Goal: Transaction & Acquisition: Purchase product/service

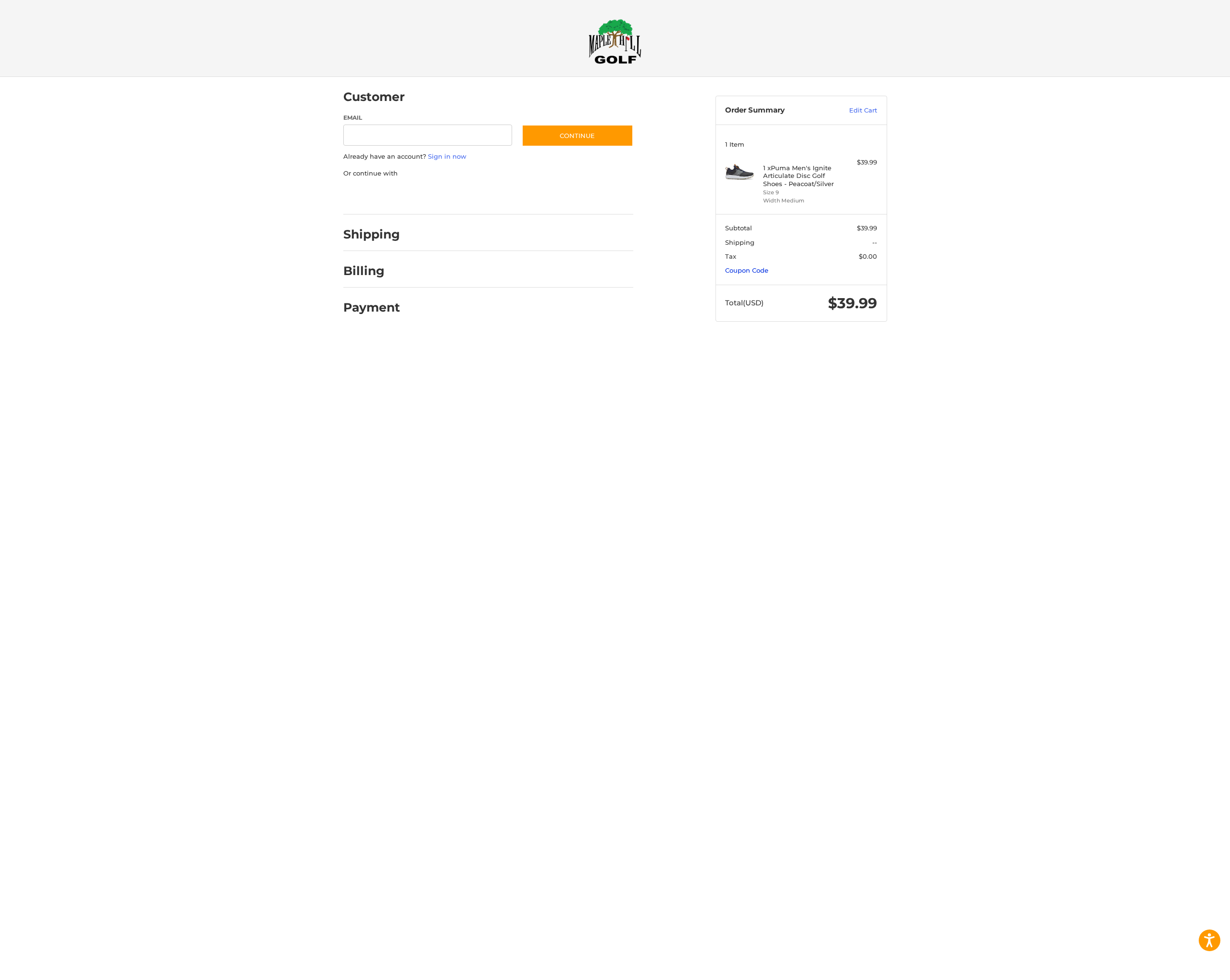
click at [743, 271] on link "Coupon Code" at bounding box center [746, 270] width 43 height 8
click at [0, 391] on div at bounding box center [0, 391] width 0 height 0
click at [0, 340] on div at bounding box center [0, 340] width 0 height 0
click at [384, 138] on input "Email" at bounding box center [428, 135] width 169 height 22
type input "**********"
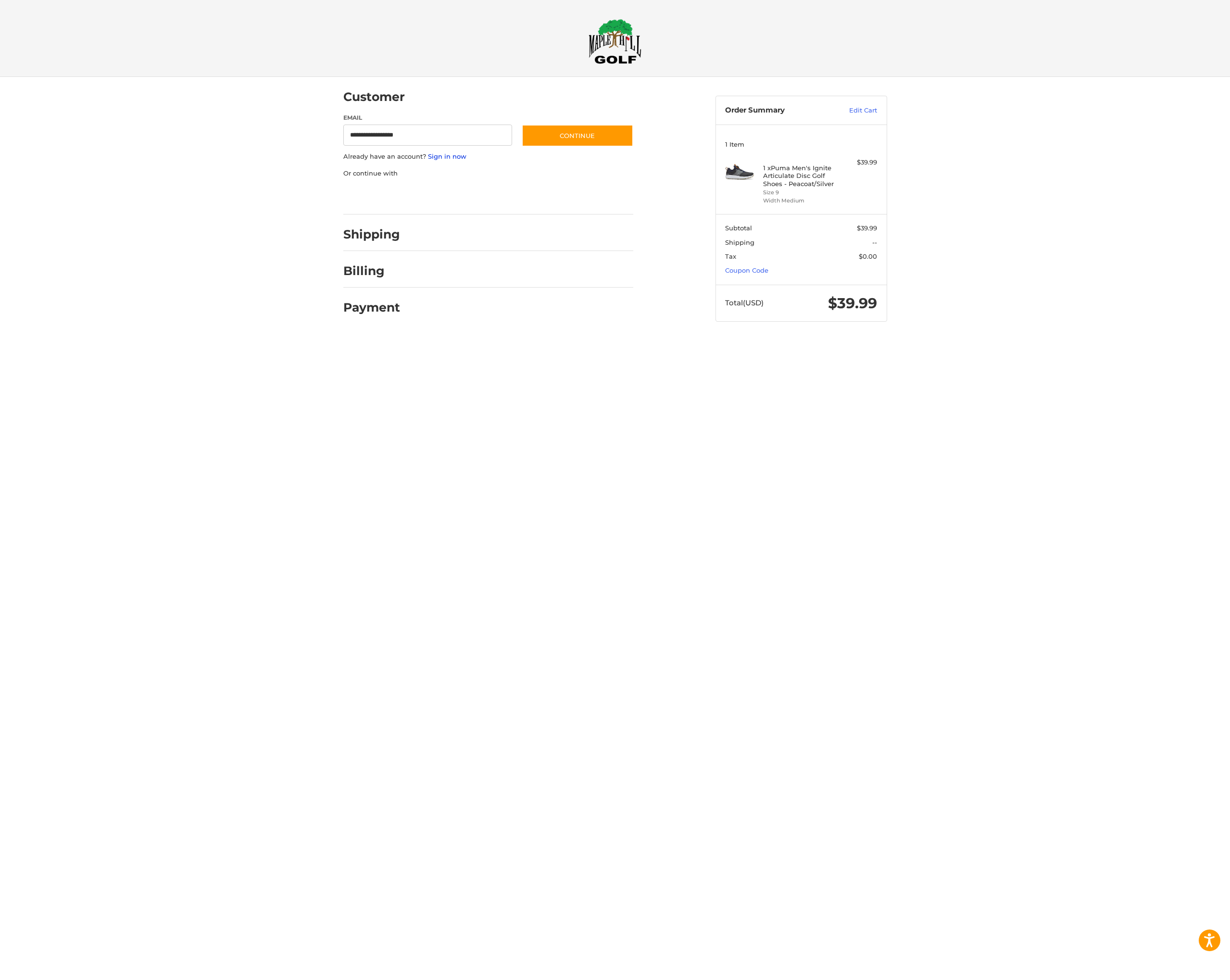
click at [443, 155] on link "Sign in now" at bounding box center [447, 156] width 39 height 8
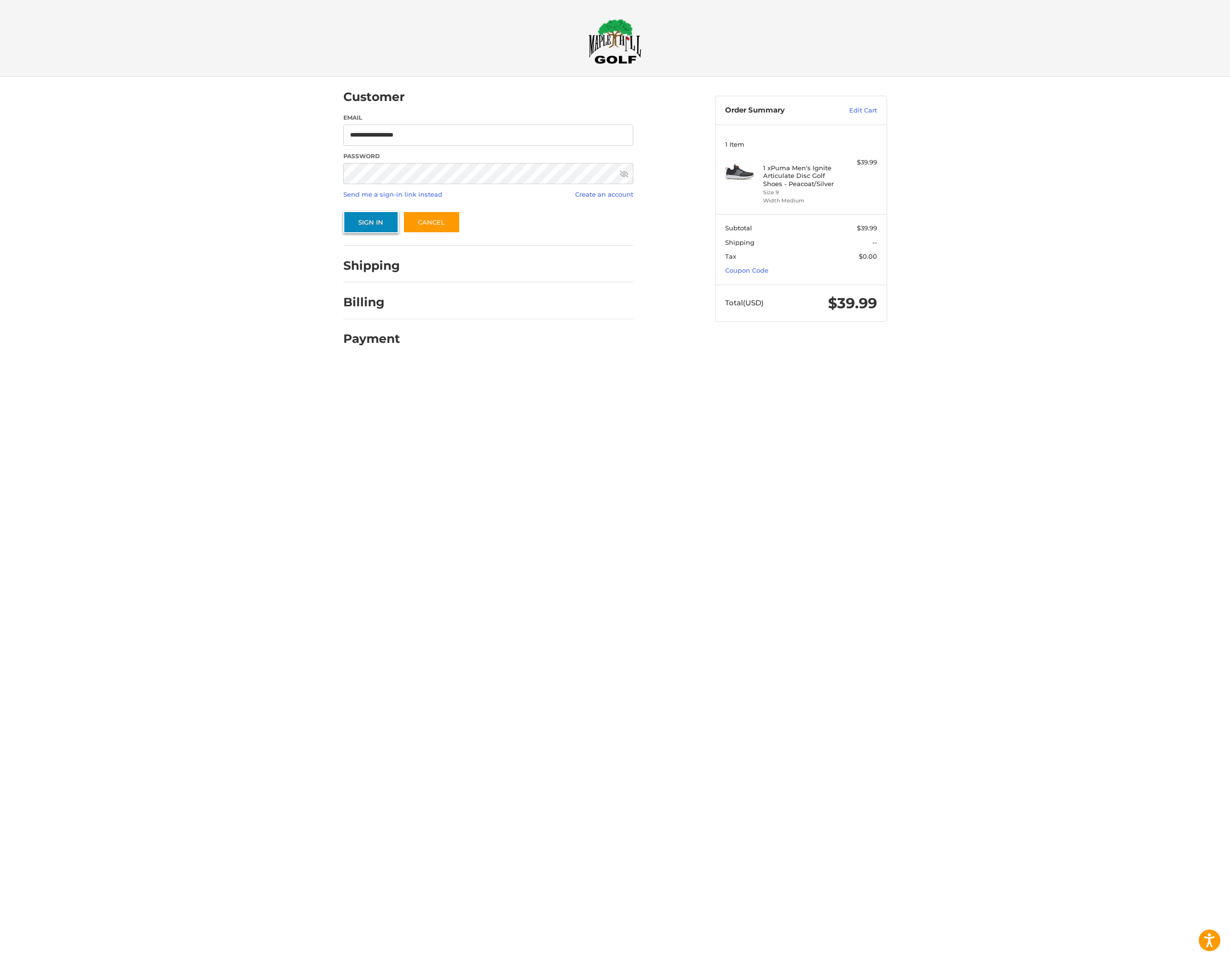
click at [364, 223] on button "Sign In" at bounding box center [370, 221] width 55 height 22
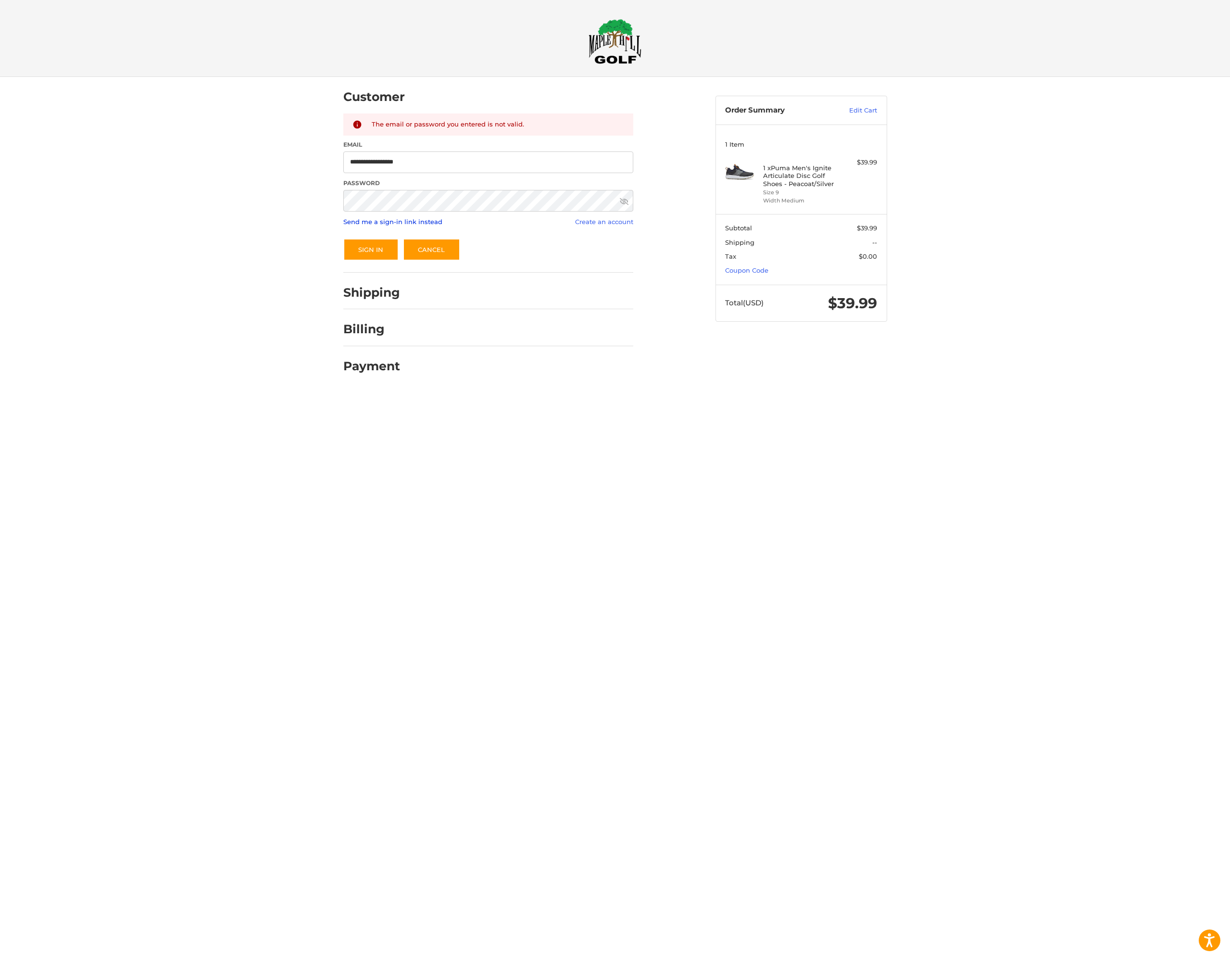
click at [406, 221] on link "Send me a sign-in link instead" at bounding box center [392, 221] width 99 height 8
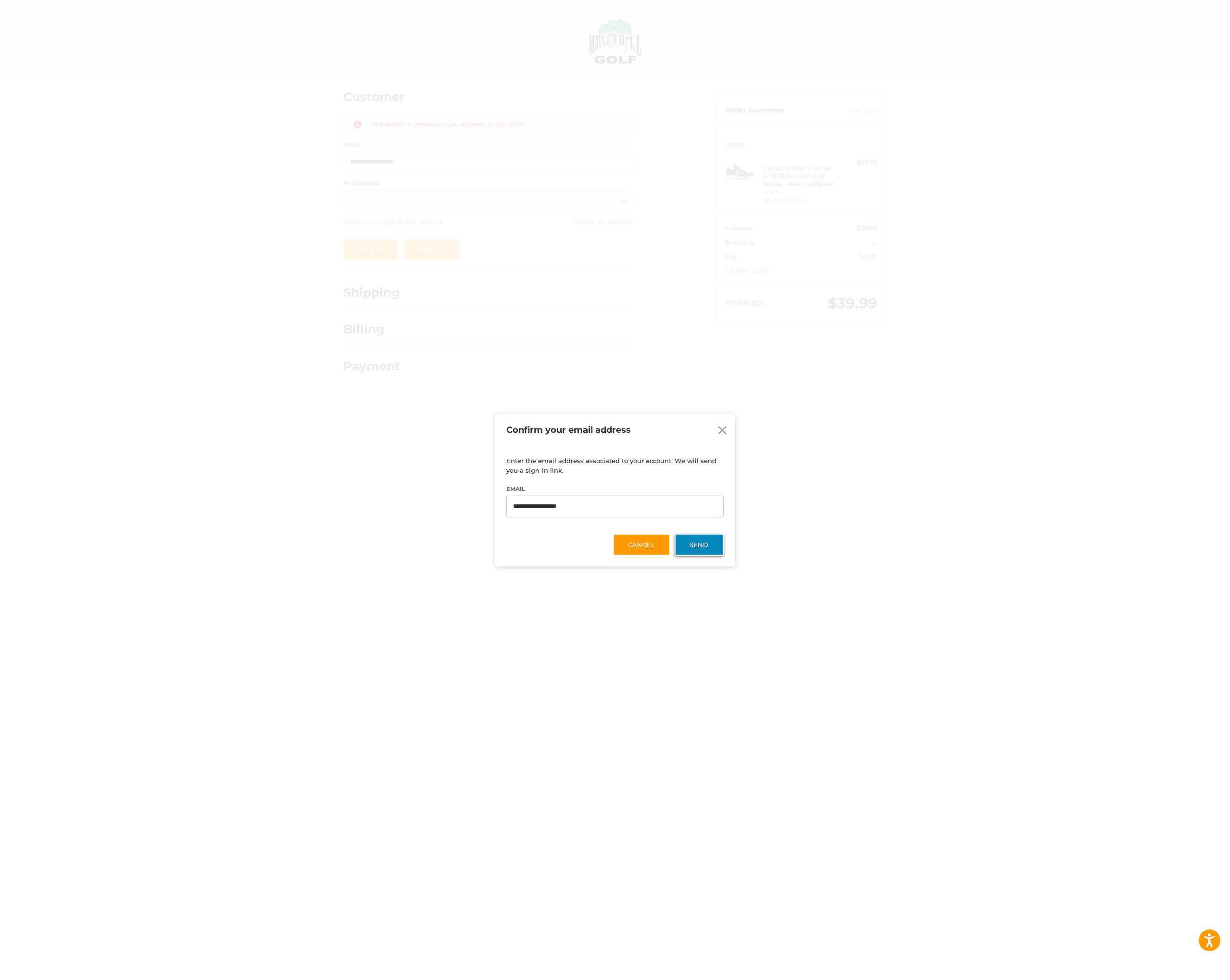
click at [705, 546] on button "Send" at bounding box center [699, 544] width 49 height 22
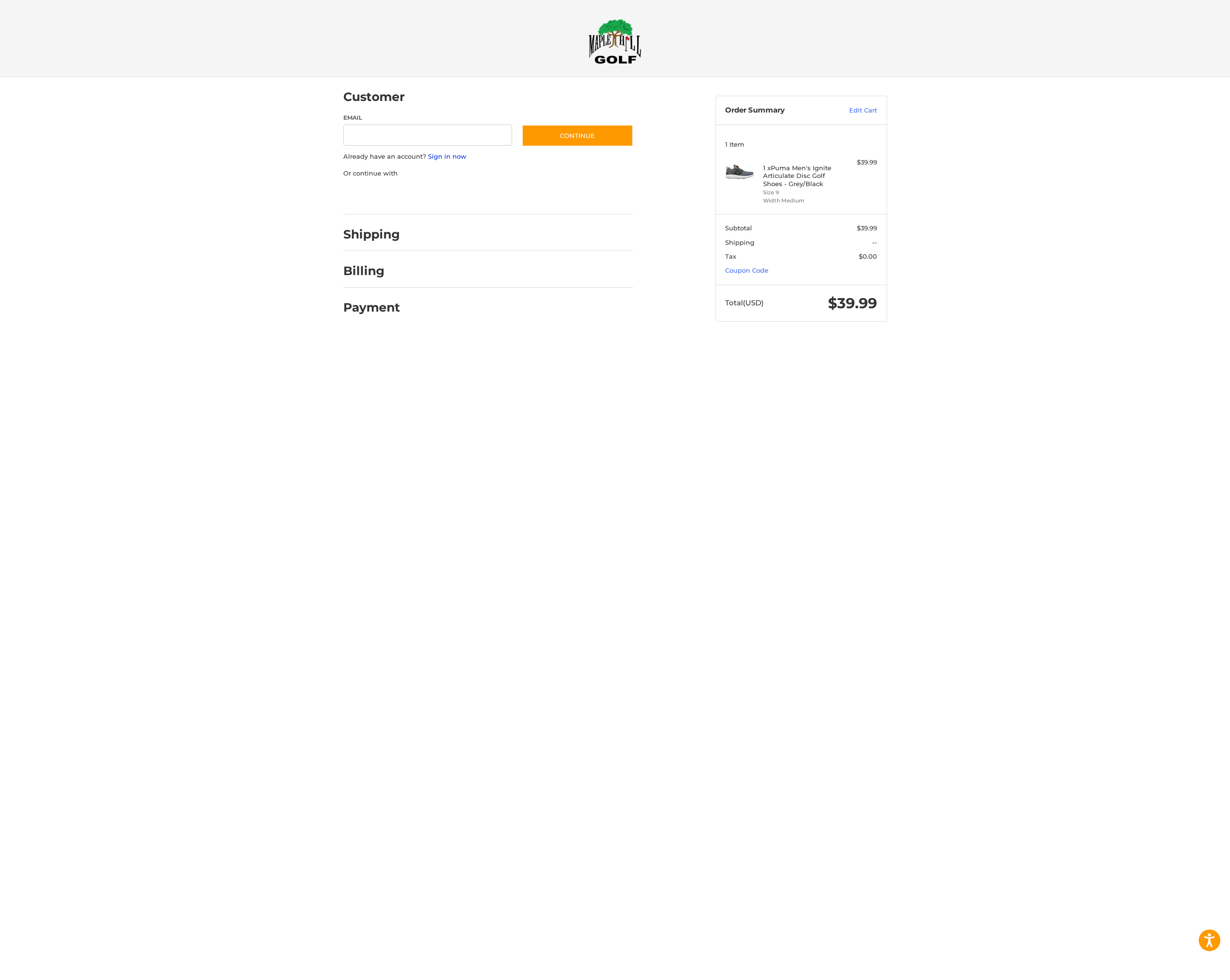
click at [435, 156] on link "Sign in now" at bounding box center [447, 156] width 39 height 8
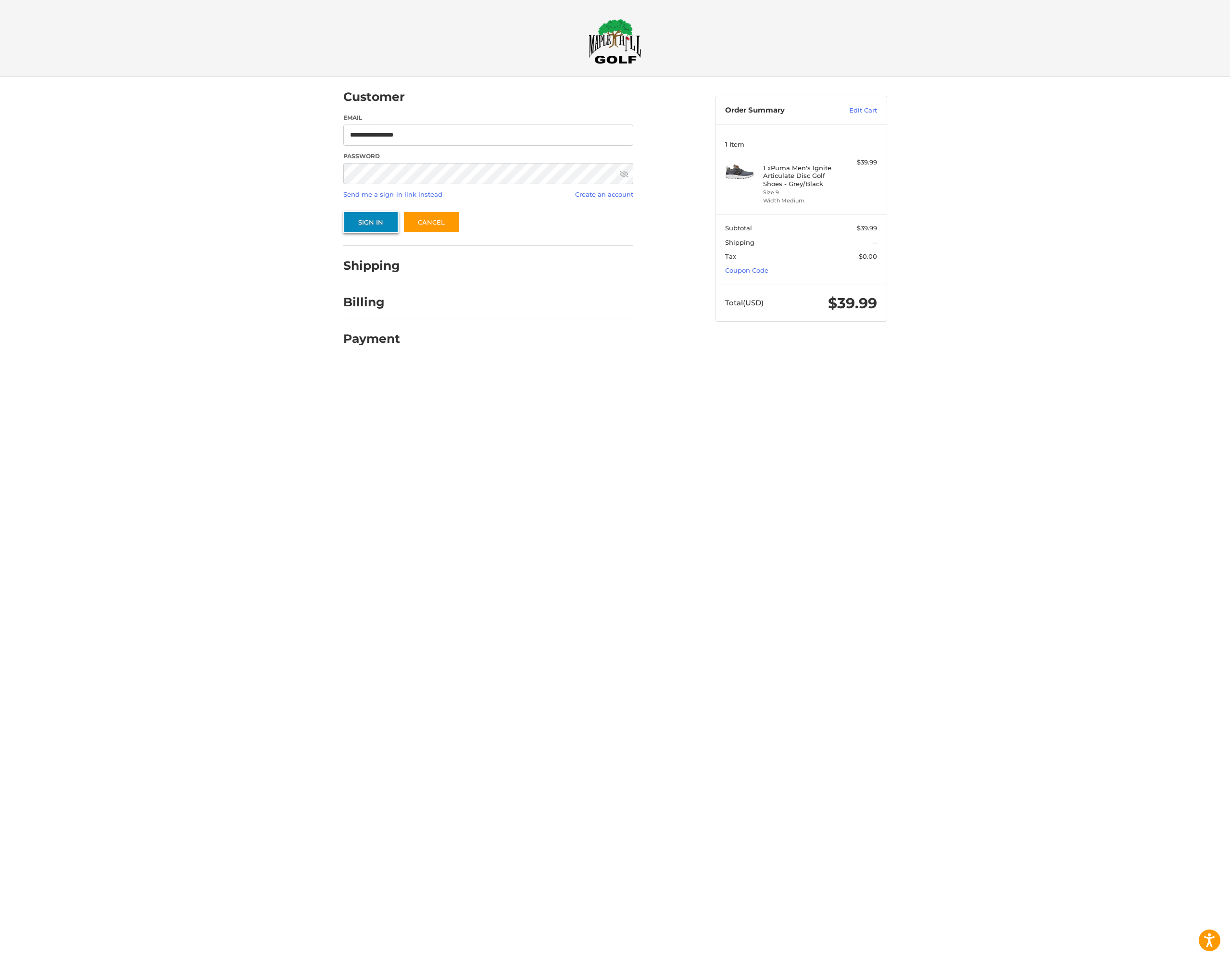
click at [372, 216] on button "Sign In" at bounding box center [370, 221] width 55 height 22
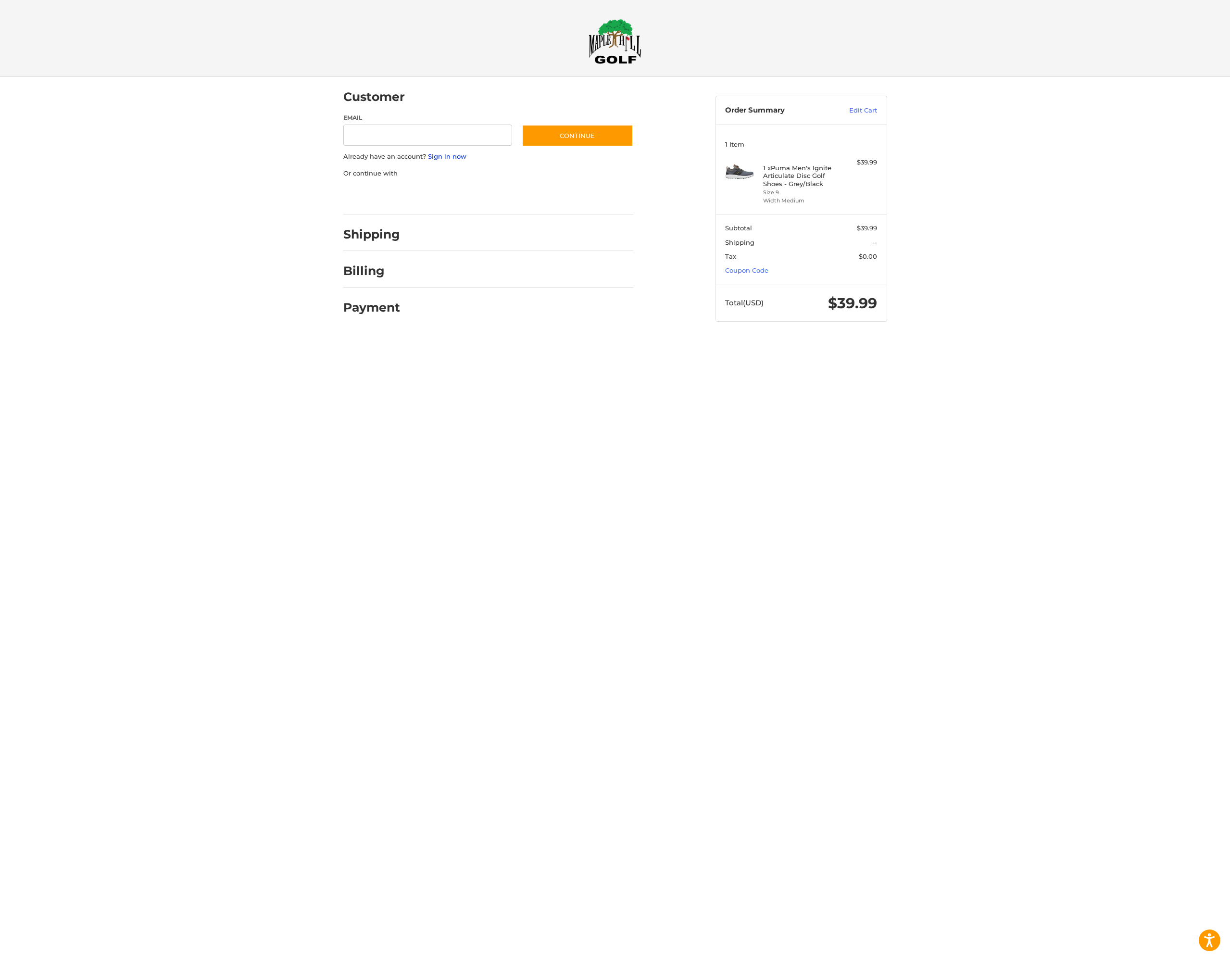
click at [447, 156] on link "Sign in now" at bounding box center [447, 156] width 39 height 8
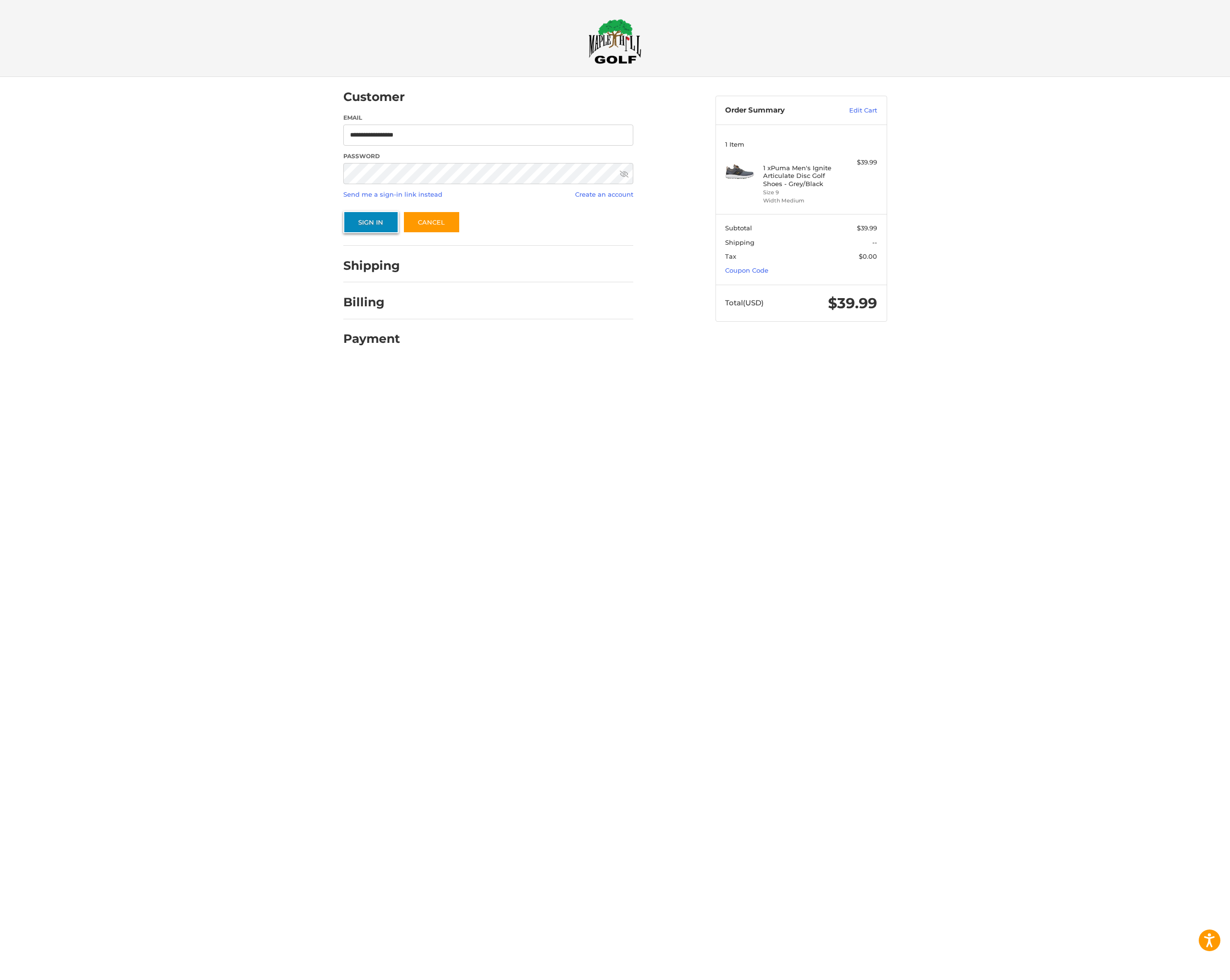
click at [373, 221] on button "Sign In" at bounding box center [370, 221] width 55 height 22
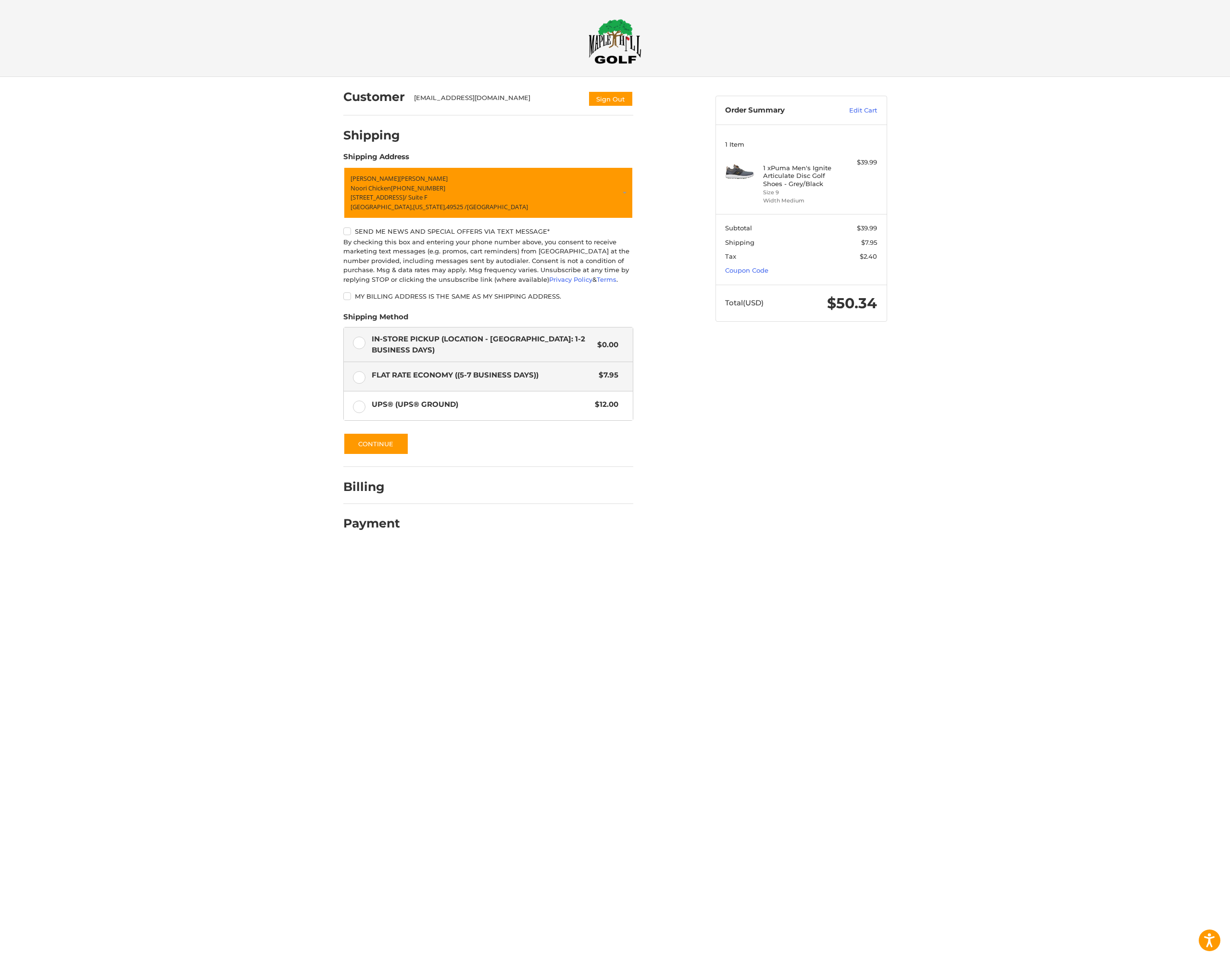
click at [363, 342] on label "In-Store Pickup (Location - Grandville: 1-2 BUSINESS DAYS) $0.00" at bounding box center [488, 344] width 289 height 34
click at [375, 448] on button "Continue" at bounding box center [375, 444] width 66 height 22
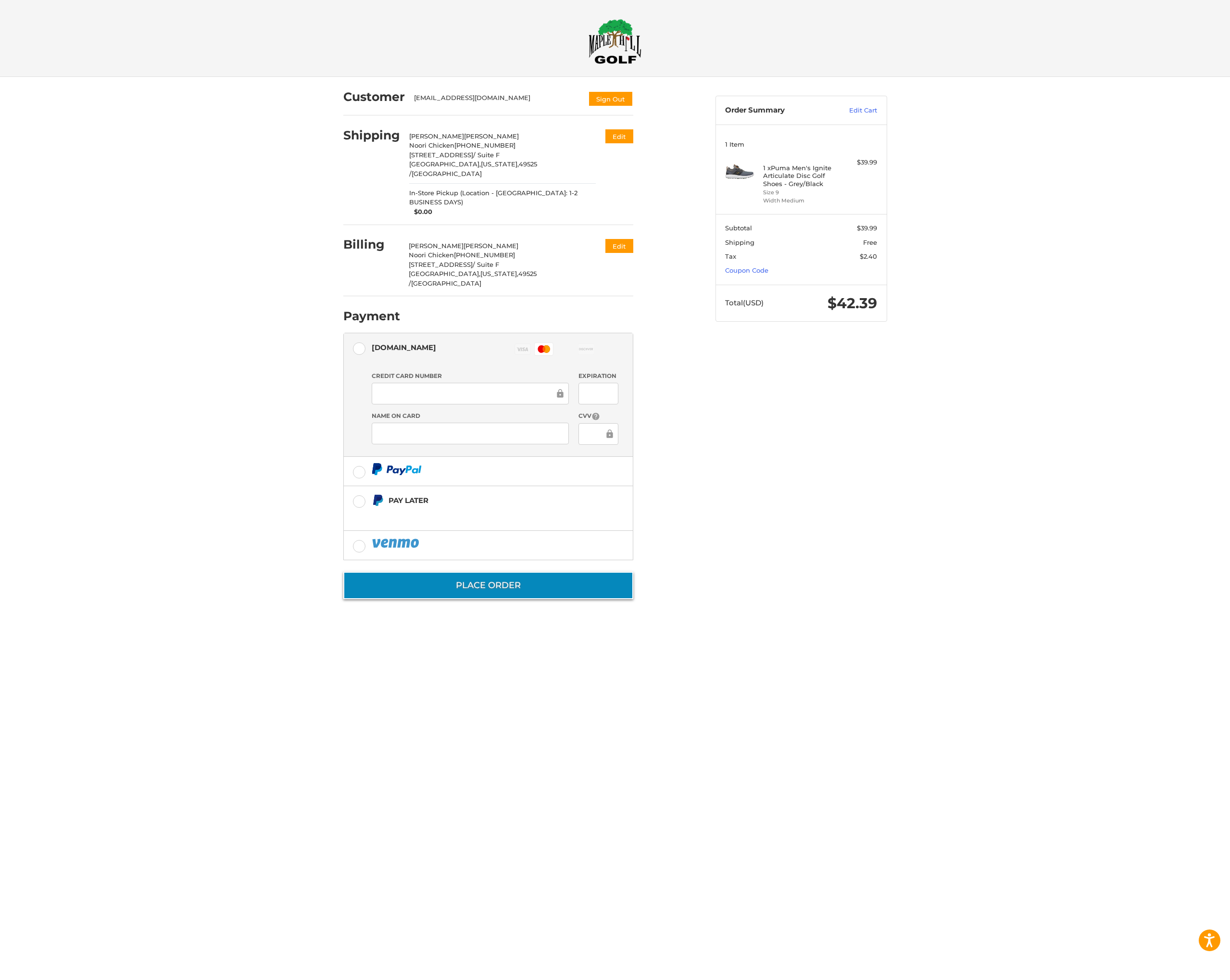
click at [504, 572] on button "Place Order" at bounding box center [488, 586] width 290 height 27
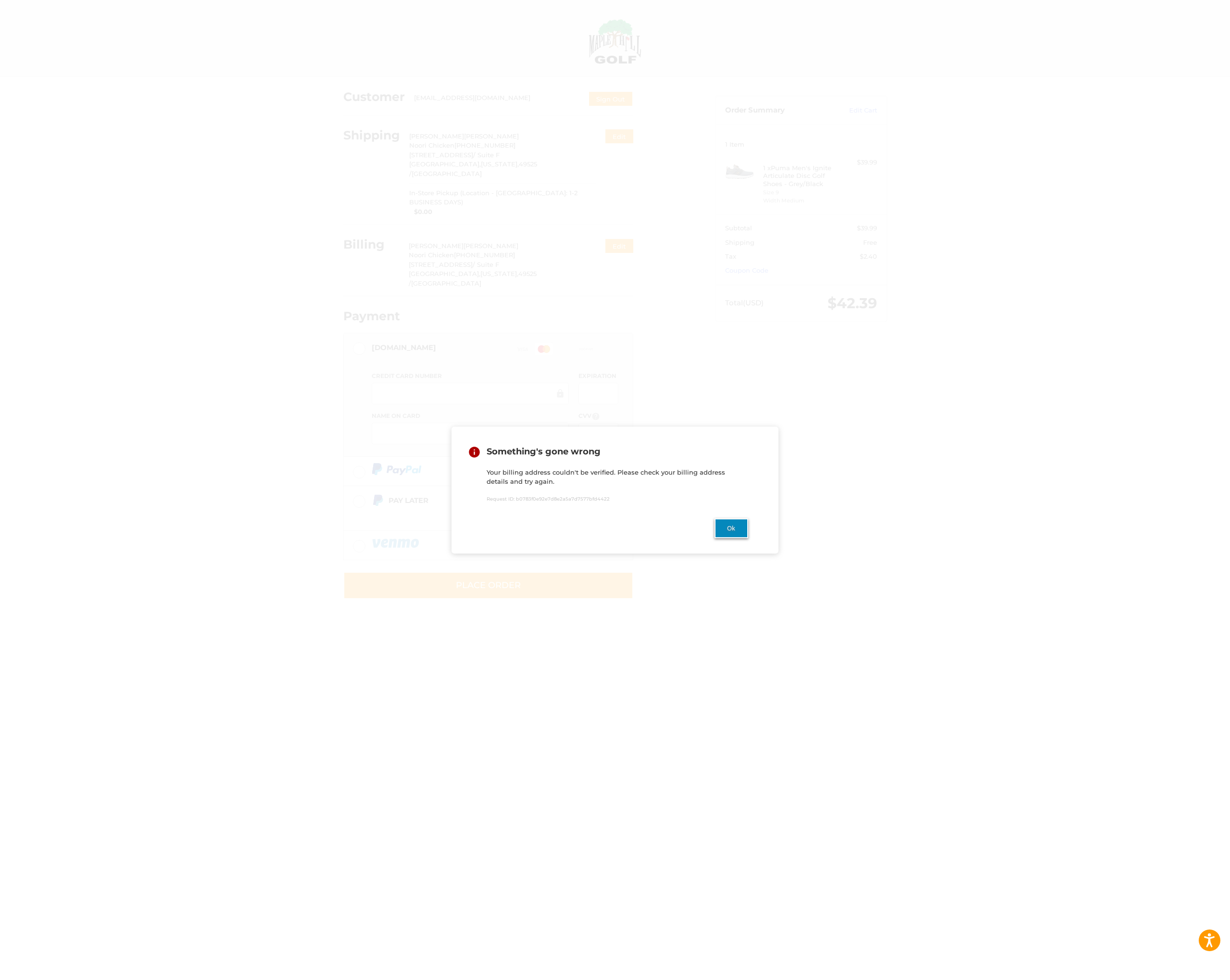
click at [733, 528] on button "Ok" at bounding box center [731, 528] width 34 height 20
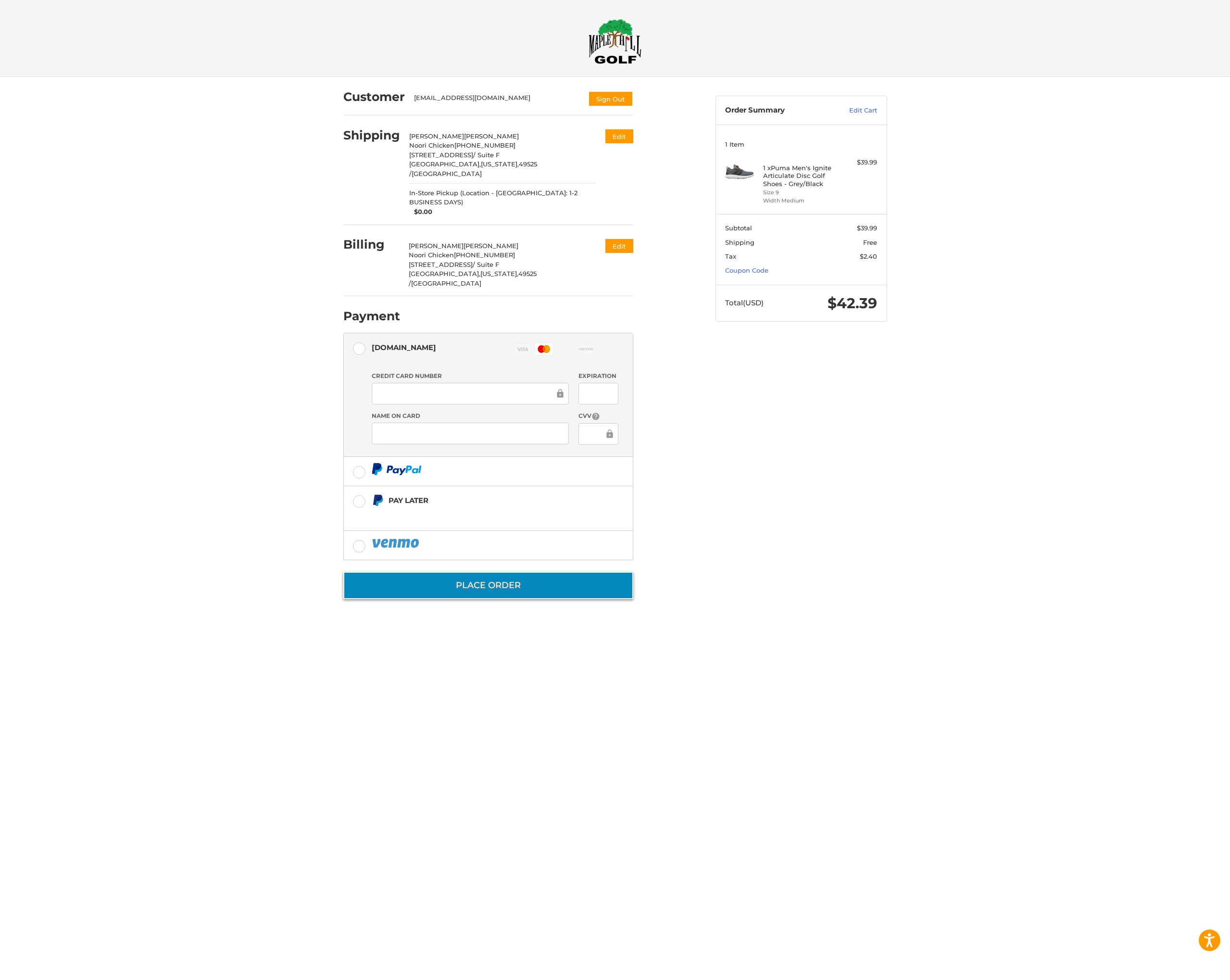
click at [474, 572] on button "Place Order" at bounding box center [488, 586] width 290 height 27
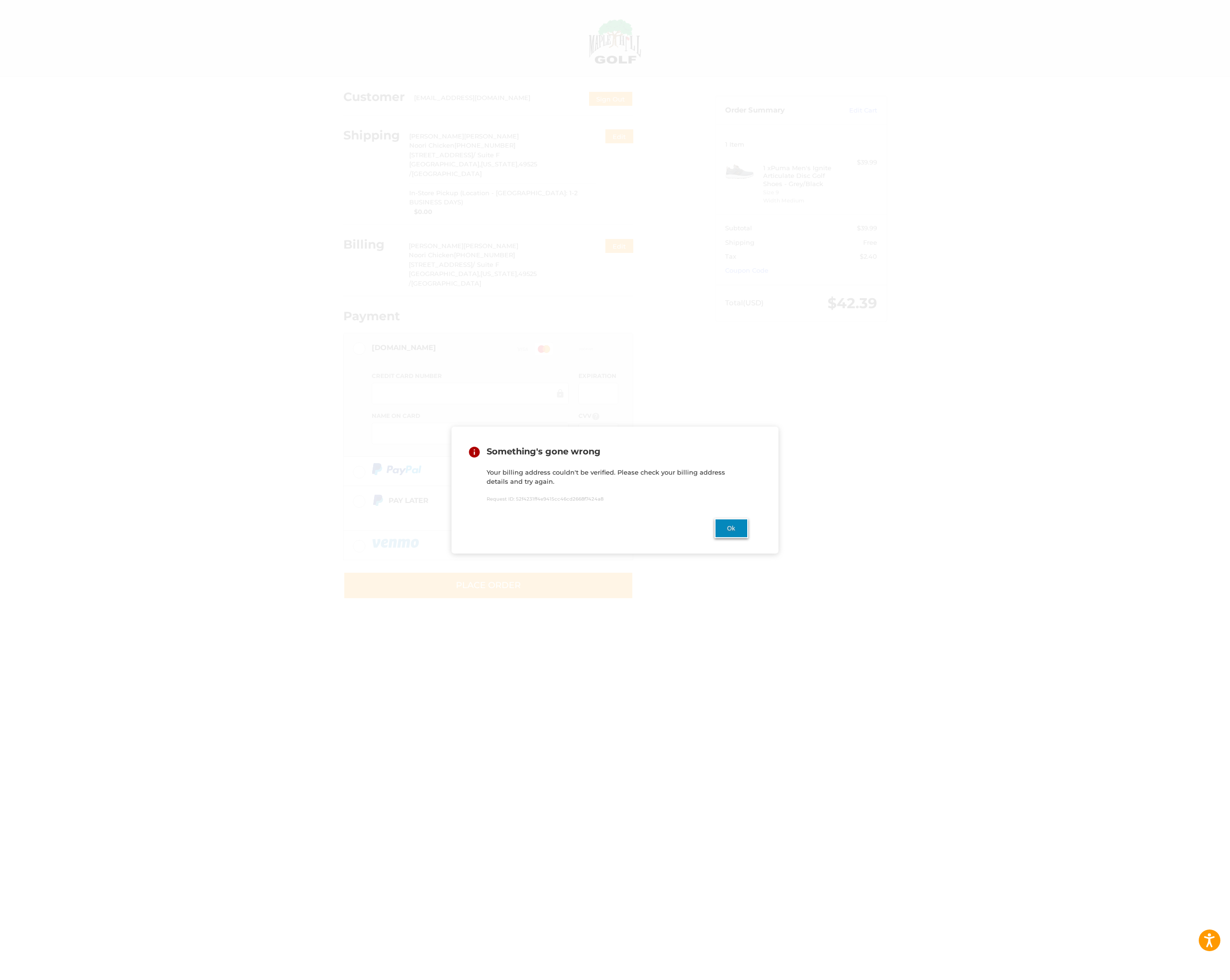
click at [735, 528] on button "Ok" at bounding box center [731, 528] width 34 height 20
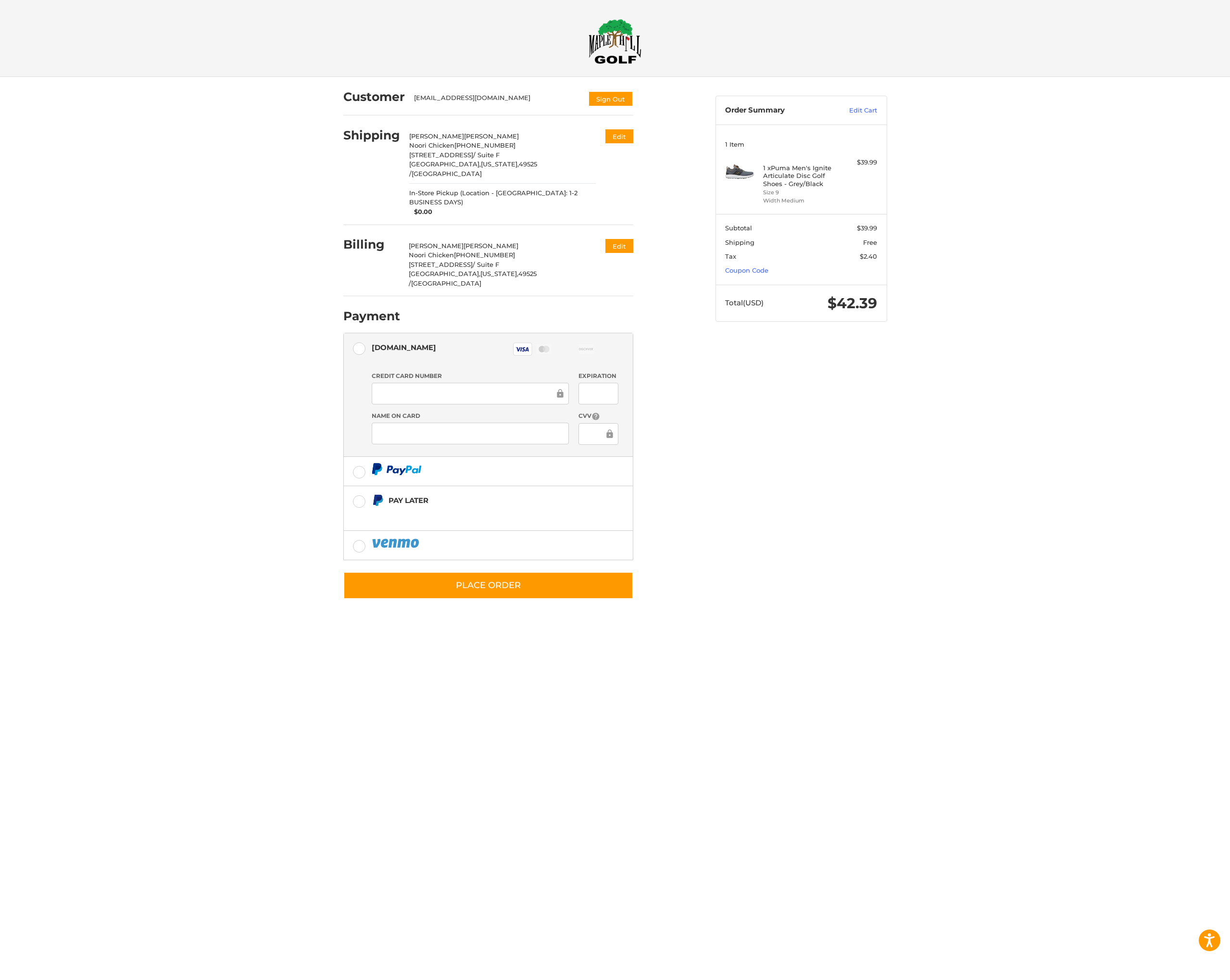
click at [629, 379] on li "Authorize.net Visa Master Amex Discover Diners Club JCB Credit card Credit Card…" at bounding box center [488, 395] width 289 height 124
click at [488, 572] on button "Place Order" at bounding box center [488, 586] width 290 height 27
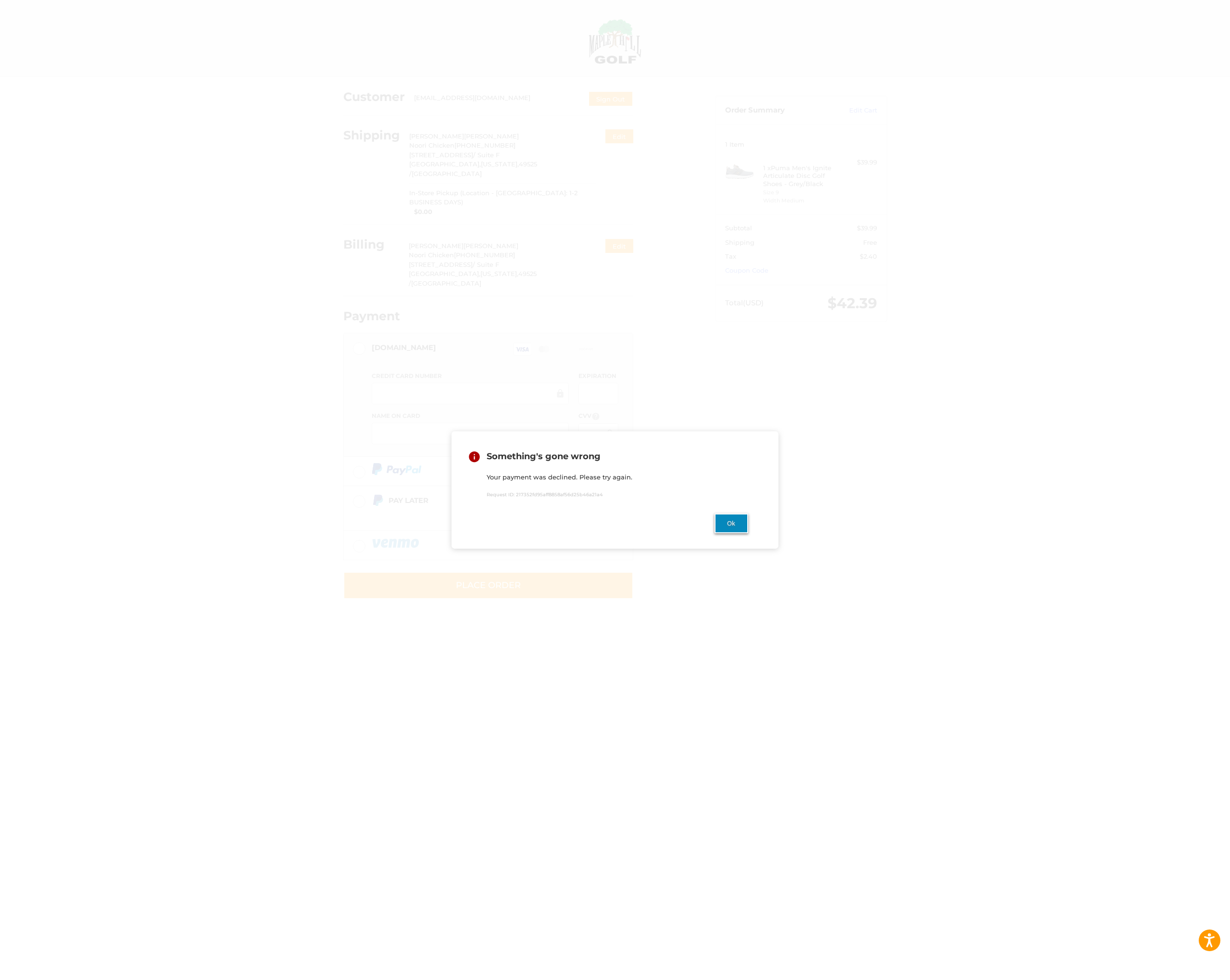
click at [731, 527] on button "Ok" at bounding box center [731, 524] width 34 height 20
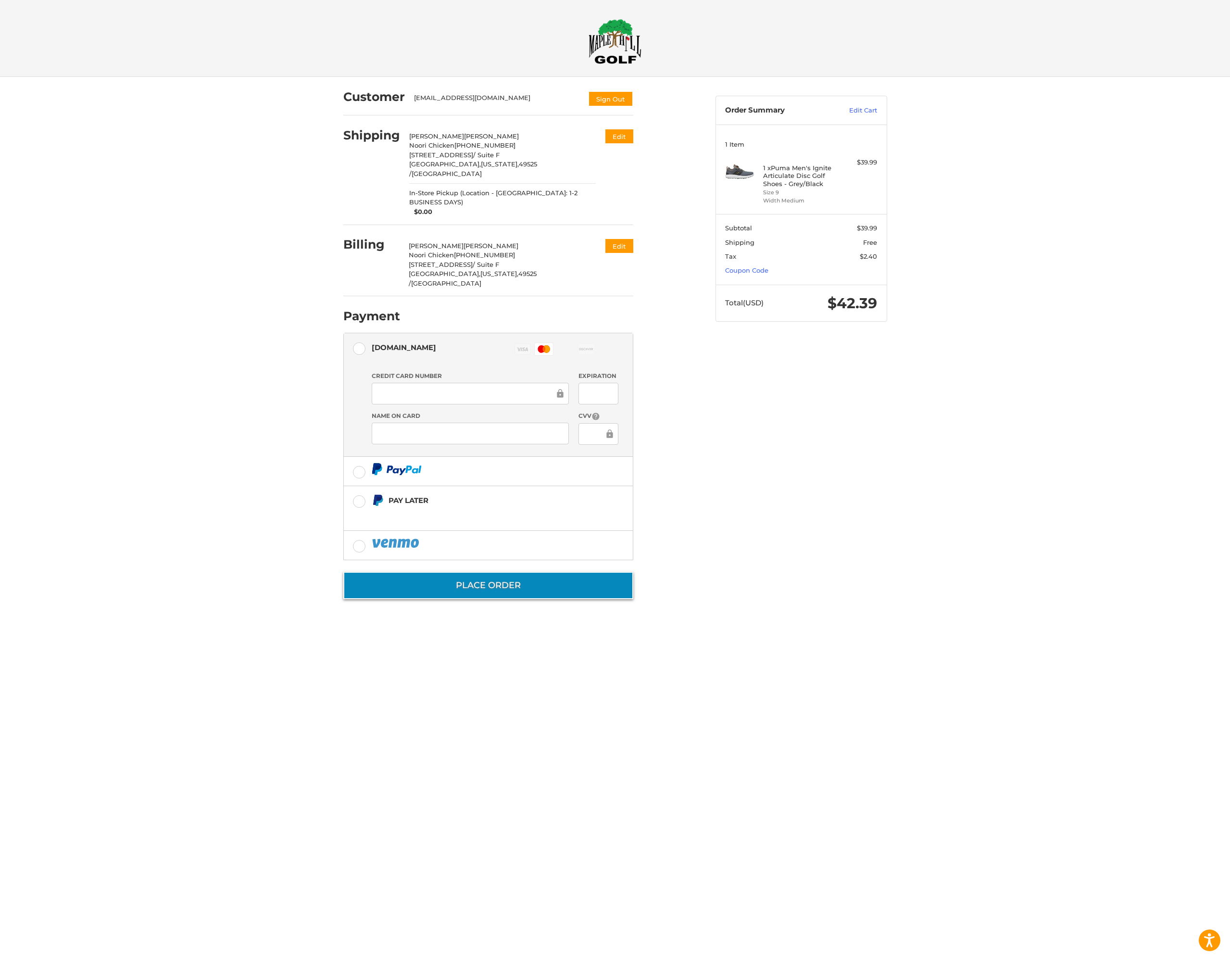
click at [476, 572] on button "Place Order" at bounding box center [488, 586] width 290 height 27
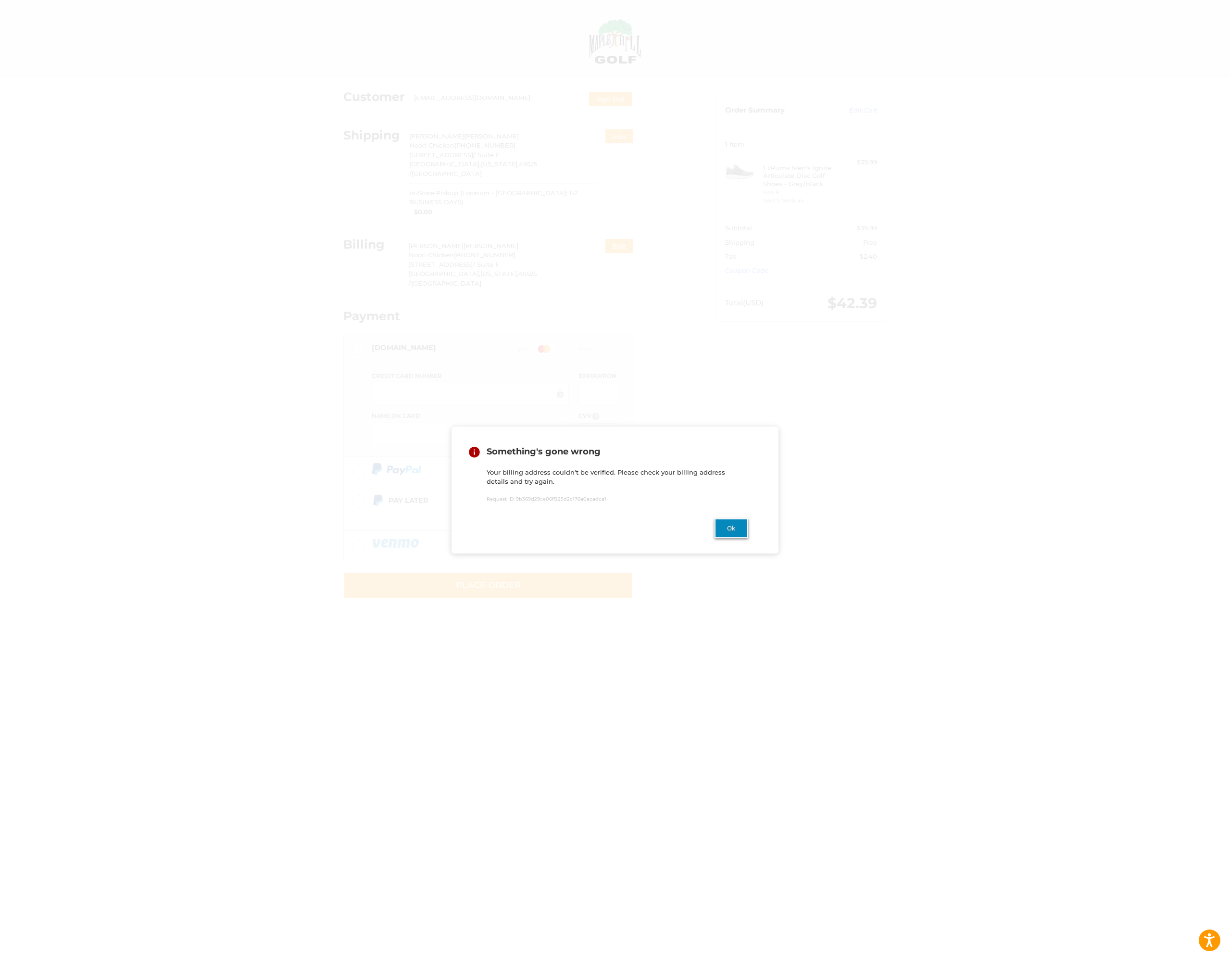
click at [725, 528] on button "Ok" at bounding box center [731, 528] width 34 height 20
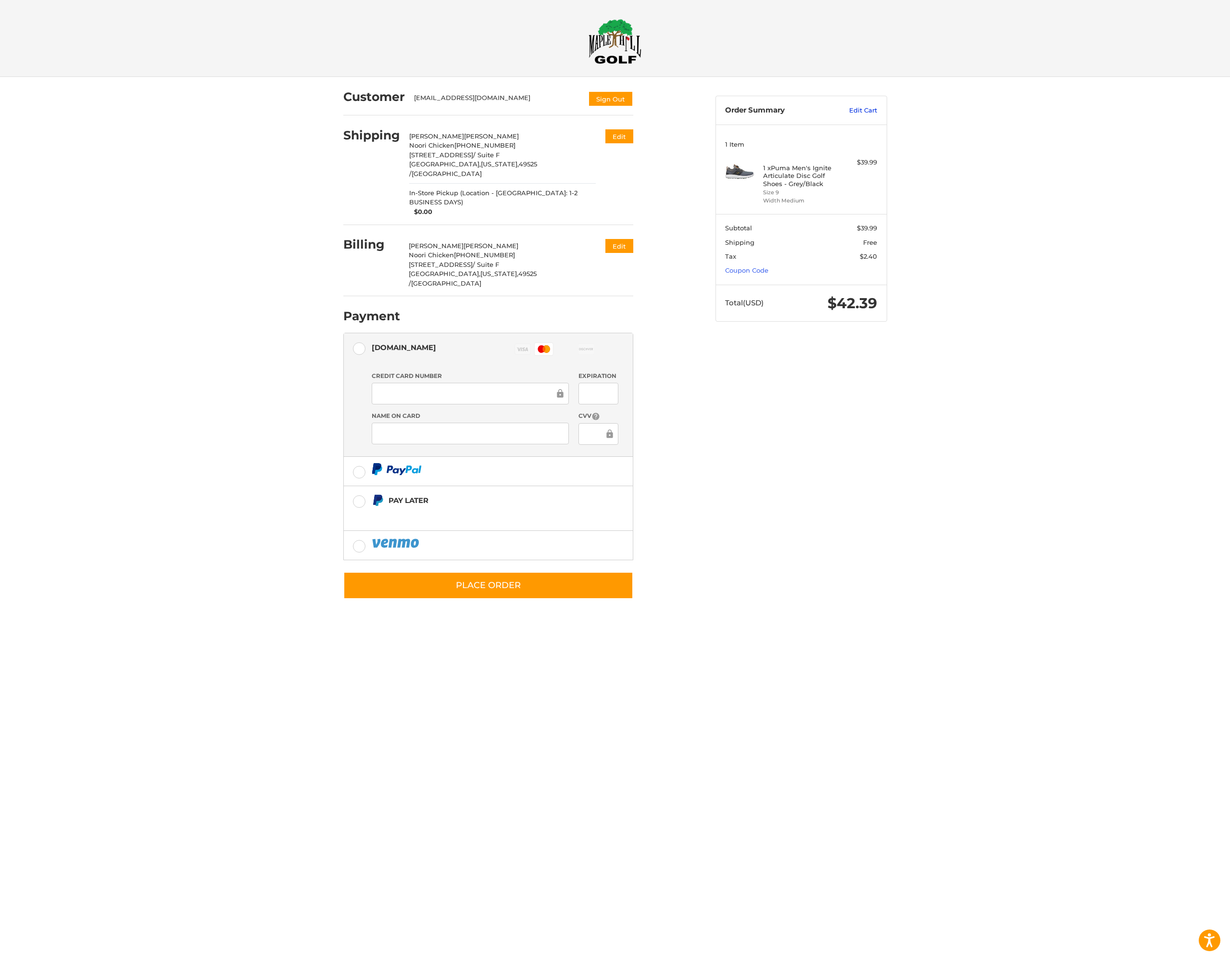
drag, startPoint x: 2, startPoint y: 3, endPoint x: 862, endPoint y: 110, distance: 866.6
click at [862, 110] on link "Edit Cart" at bounding box center [852, 110] width 48 height 10
click at [508, 572] on button "Place Order" at bounding box center [488, 586] width 290 height 27
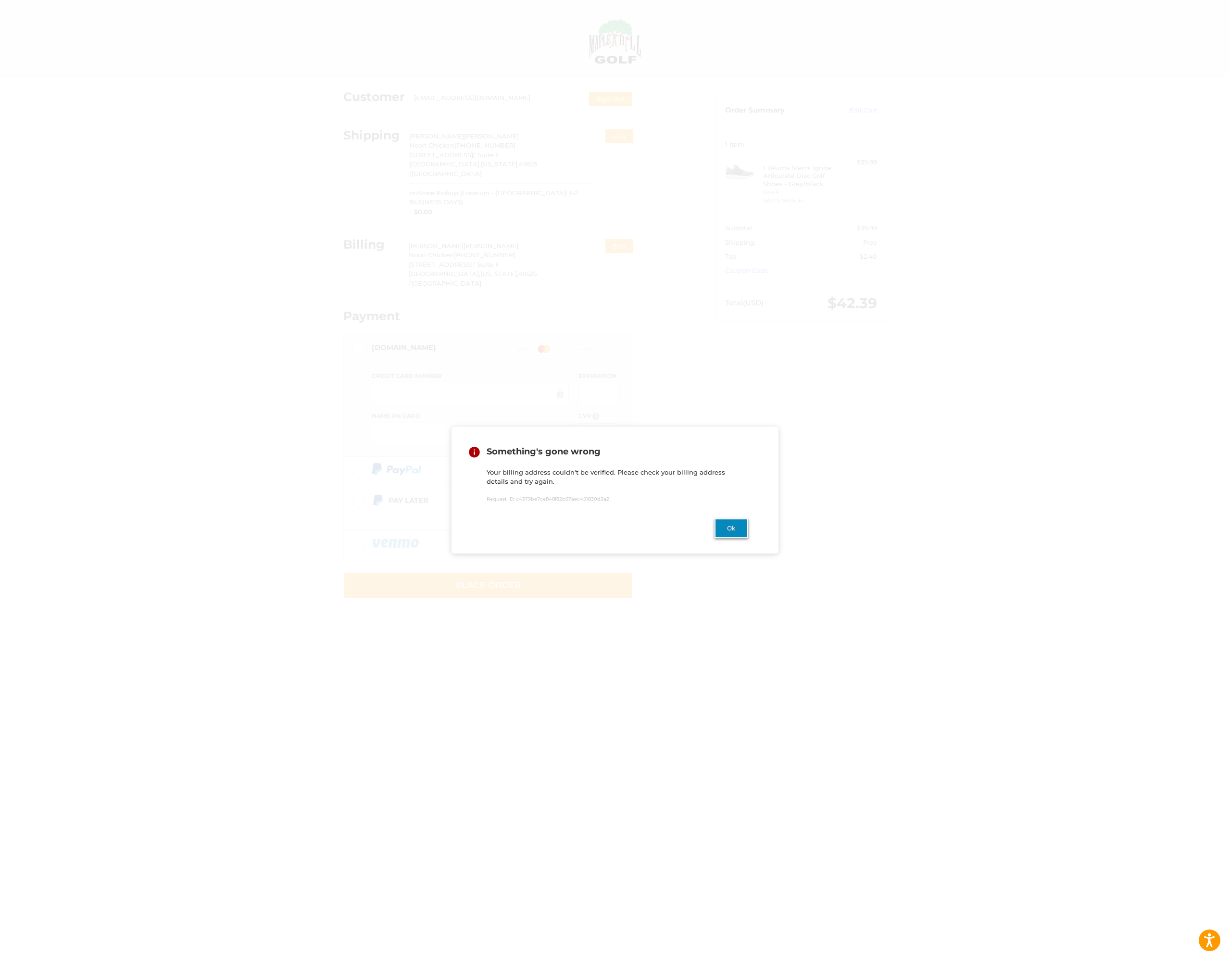
click at [731, 530] on button "Ok" at bounding box center [731, 528] width 34 height 20
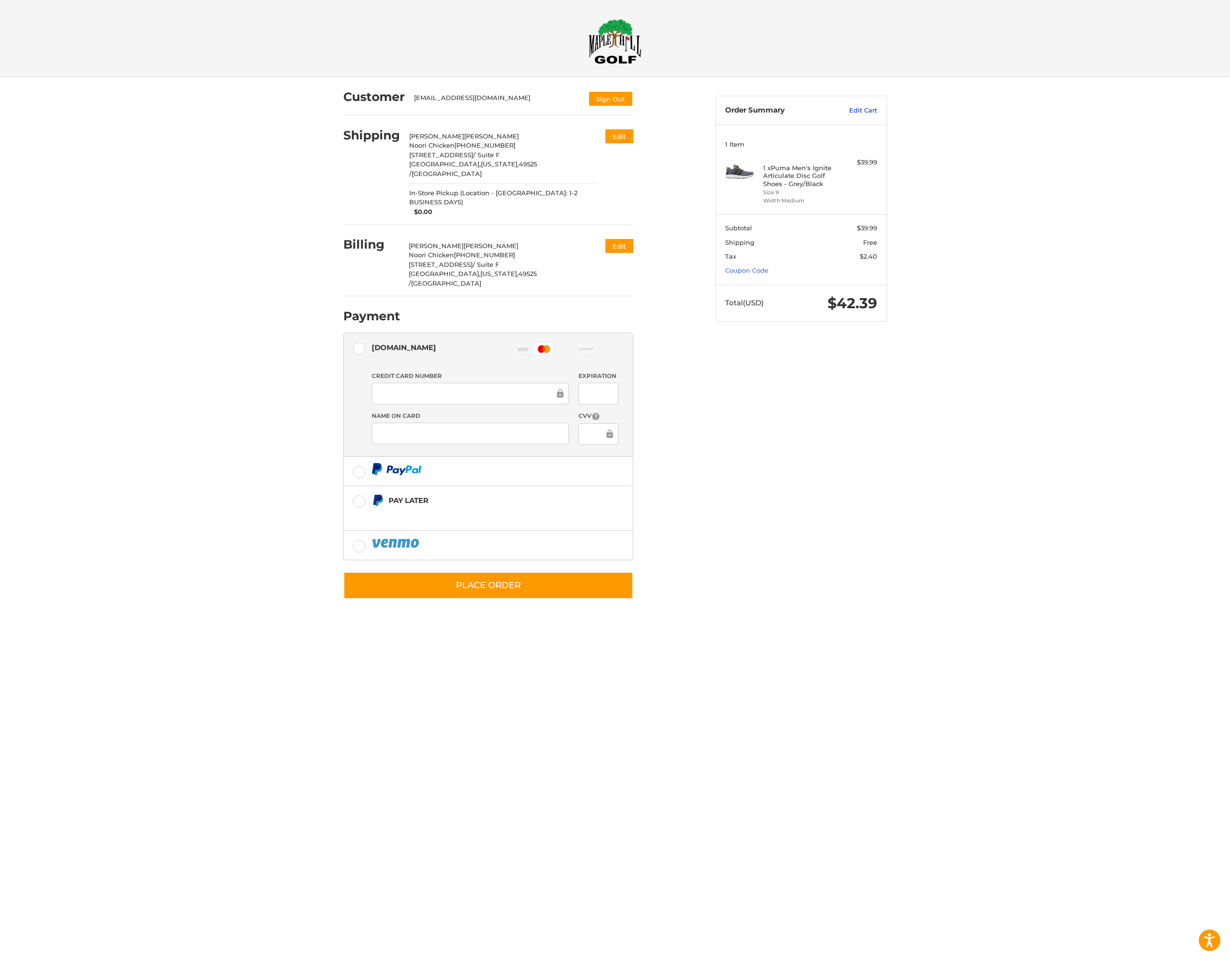
click at [858, 110] on link "Edit Cart" at bounding box center [852, 110] width 48 height 10
click at [484, 572] on button "Place Order" at bounding box center [488, 586] width 290 height 27
